Goal: Task Accomplishment & Management: Manage account settings

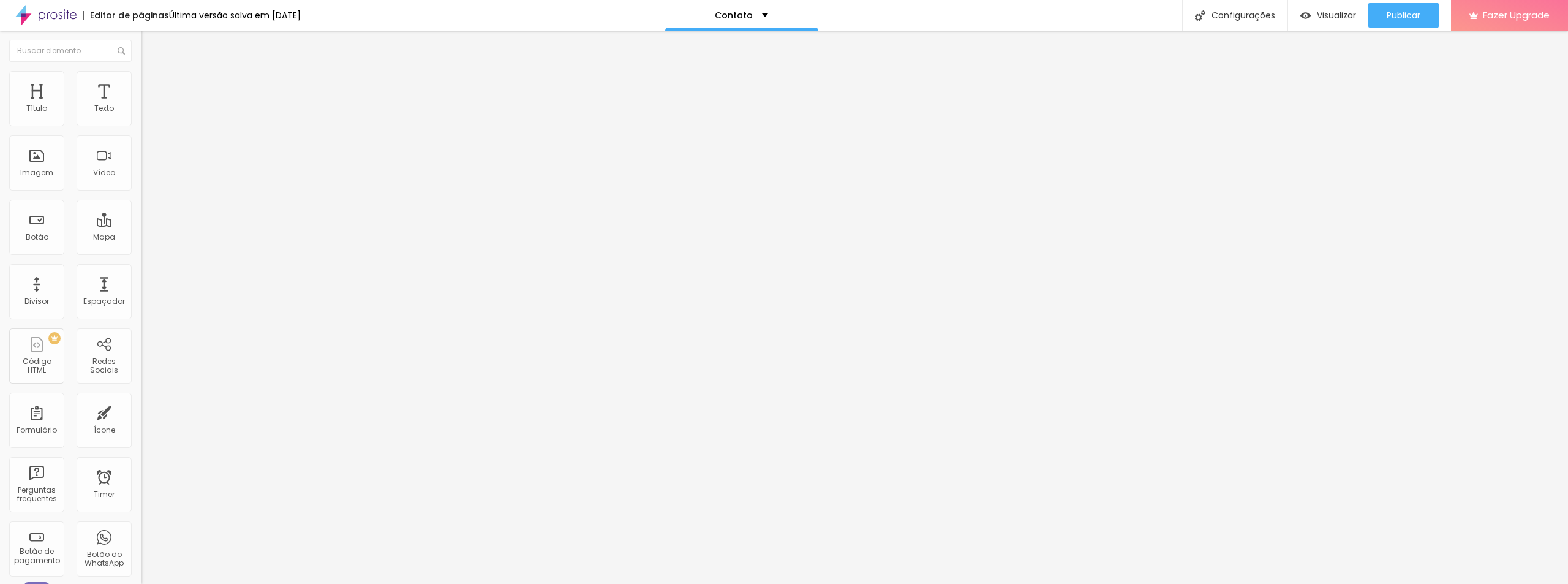
click at [141, 81] on li "Estilo" at bounding box center [211, 77] width 141 height 12
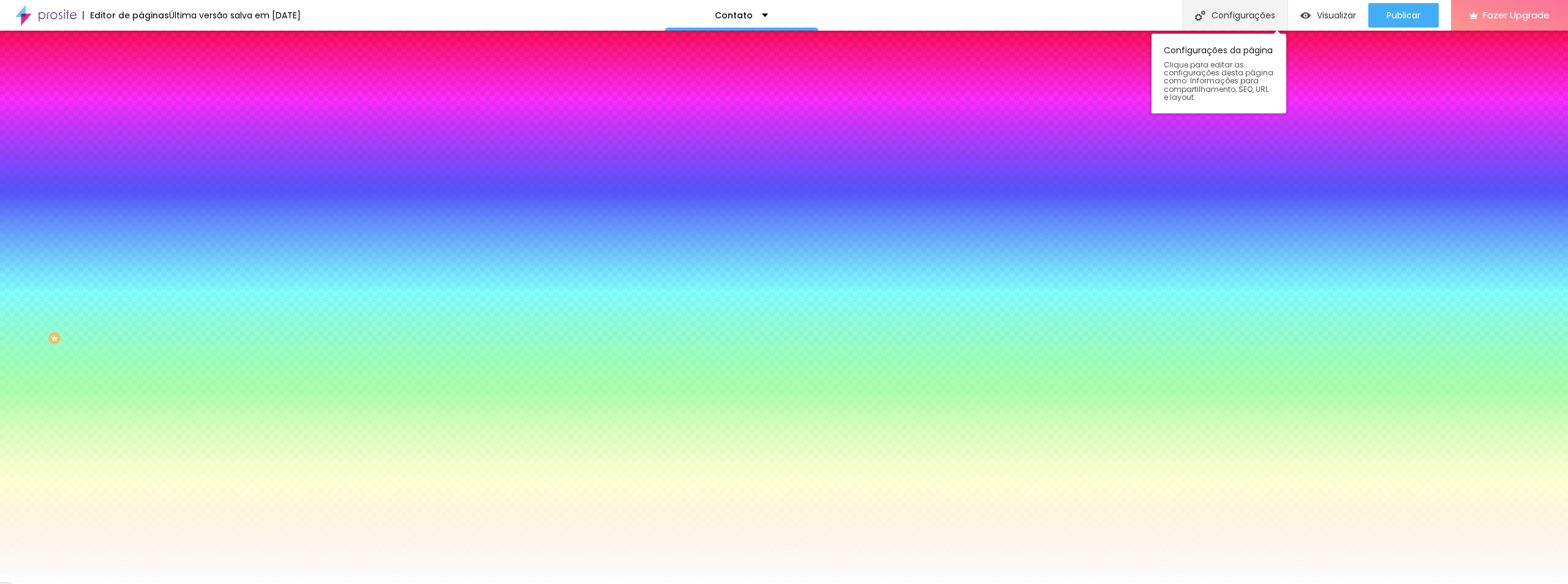
click at [1246, 15] on div "Configurações" at bounding box center [1234, 15] width 106 height 31
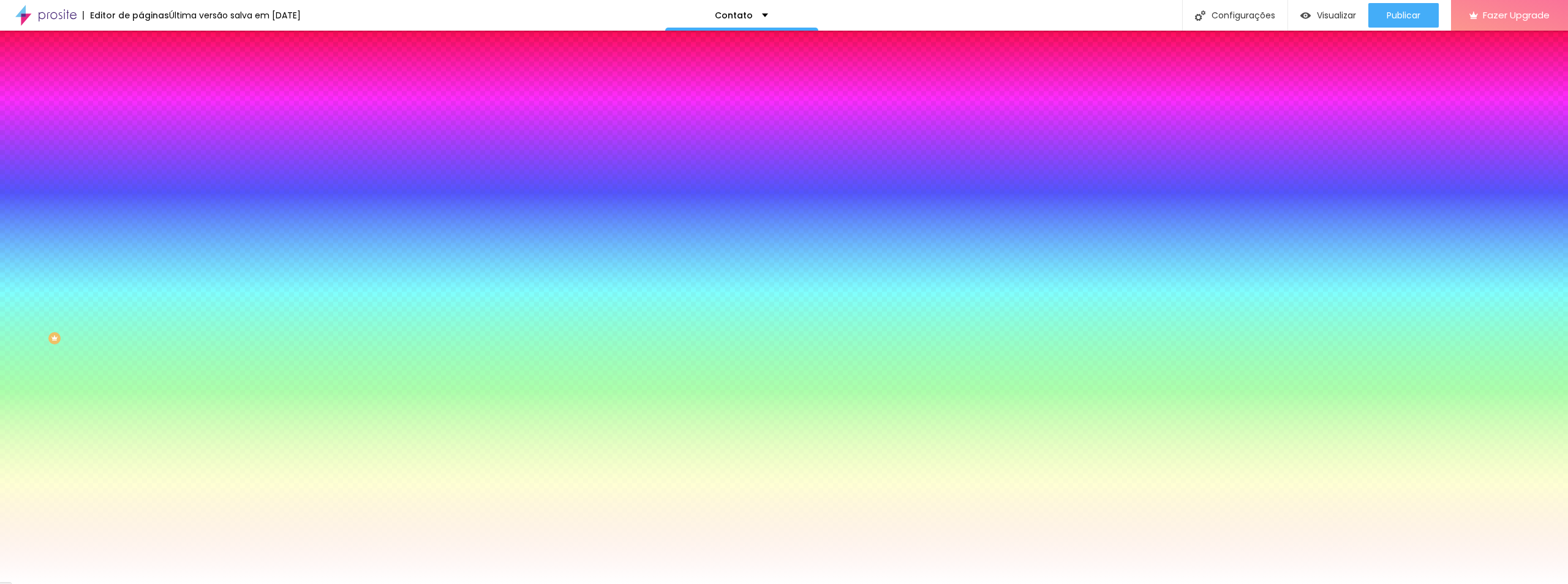
click at [141, 83] on li "Avançado" at bounding box center [211, 89] width 141 height 12
